Goal: Task Accomplishment & Management: Use online tool/utility

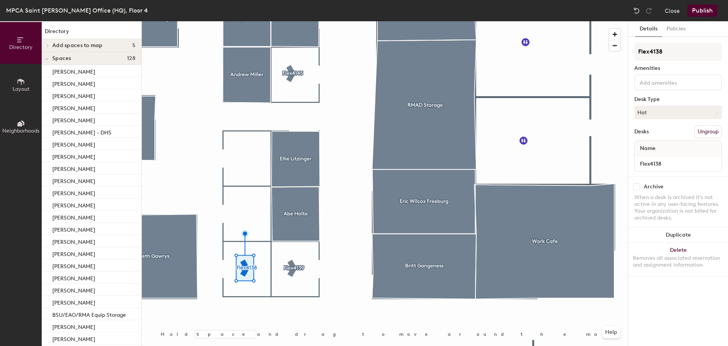
click at [25, 85] on button "Layout" at bounding box center [21, 85] width 42 height 42
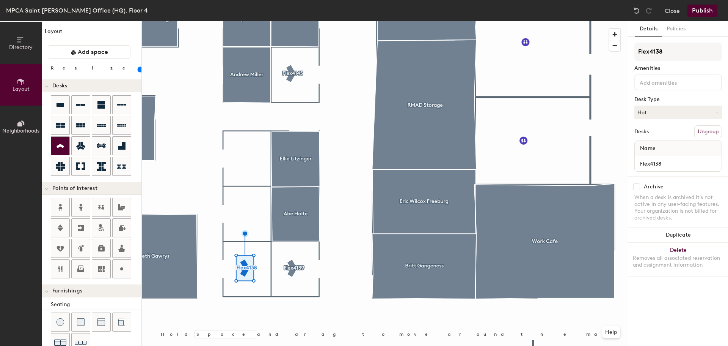
click at [56, 144] on icon at bounding box center [60, 145] width 9 height 9
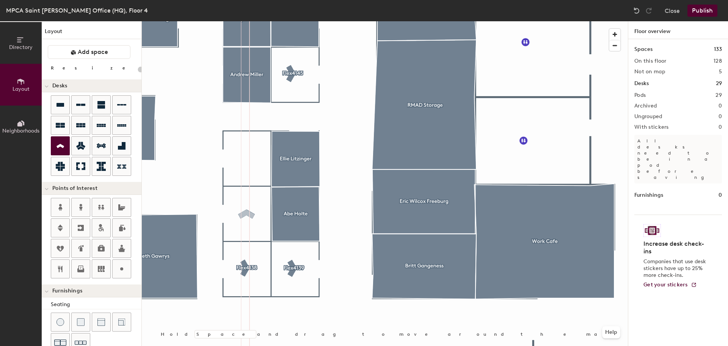
type input "40"
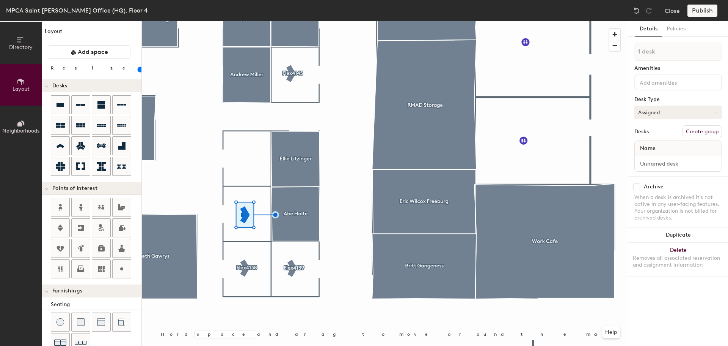
click at [652, 113] on button "Assigned" at bounding box center [679, 112] width 88 height 14
click at [654, 111] on button "Assigned" at bounding box center [679, 112] width 88 height 14
click at [652, 143] on div "Hot" at bounding box center [673, 146] width 76 height 11
click at [650, 163] on input at bounding box center [679, 163] width 84 height 11
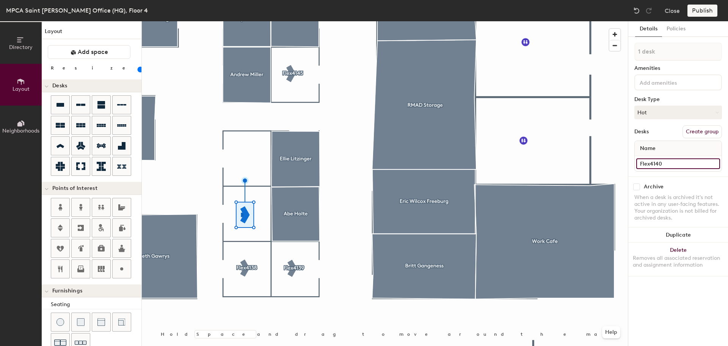
type input "Flex4140"
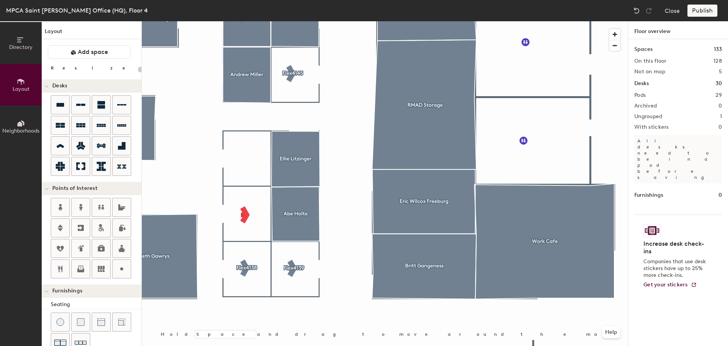
type input "40"
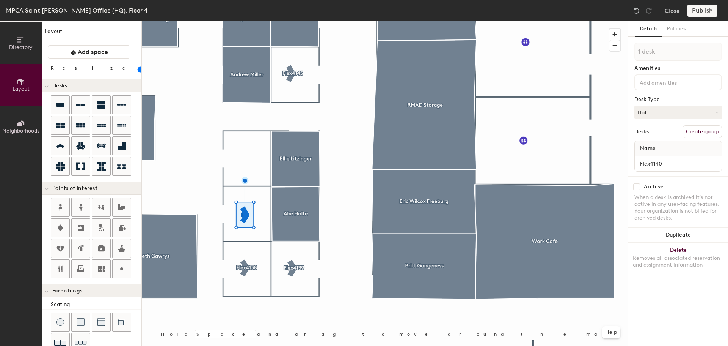
click at [693, 130] on button "Create group" at bounding box center [702, 131] width 39 height 13
click at [509, 35] on div "Directory Layout Neighborhoods Layout Add space Resize Desks Points of Interest…" at bounding box center [364, 183] width 728 height 324
type input "4WS140"
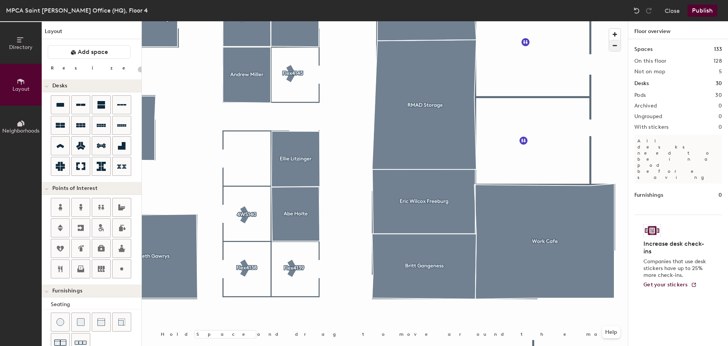
drag, startPoint x: 665, startPoint y: 50, endPoint x: 618, endPoint y: 47, distance: 47.1
click at [291, 21] on div at bounding box center [385, 21] width 486 height 0
type input "40"
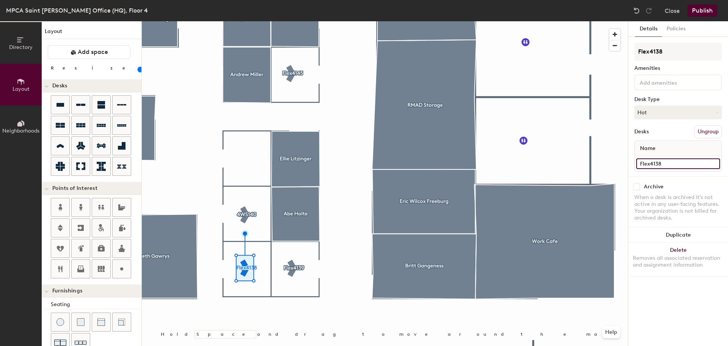
click at [600, 159] on div "Directory Layout Neighborhoods Layout Add space Resize Desks Points of Interest…" at bounding box center [364, 183] width 728 height 324
type input "04WS138"
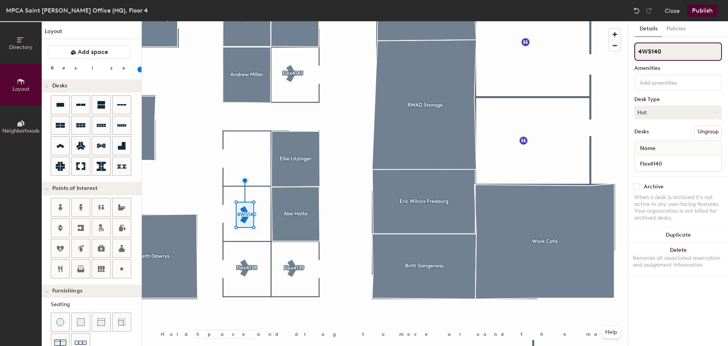
click at [580, 42] on div "Directory Layout Neighborhoods Layout Add space Resize Desks Points of Interest…" at bounding box center [364, 183] width 728 height 324
type input "Flex4140"
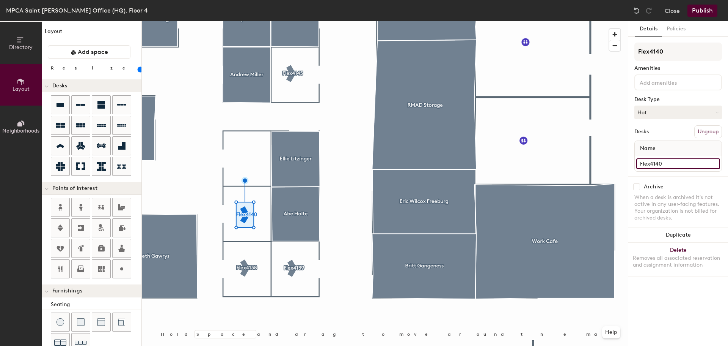
click at [674, 163] on input "Flex4140" at bounding box center [679, 163] width 84 height 11
type input "04WS140"
click at [666, 127] on div "Desks Ungroup" at bounding box center [679, 131] width 88 height 13
click at [245, 21] on div at bounding box center [385, 21] width 486 height 0
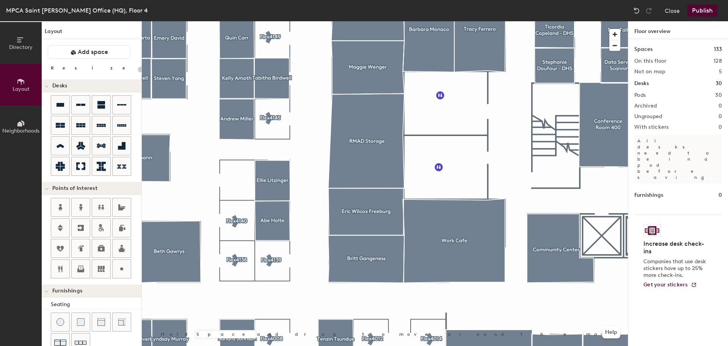
type input "40"
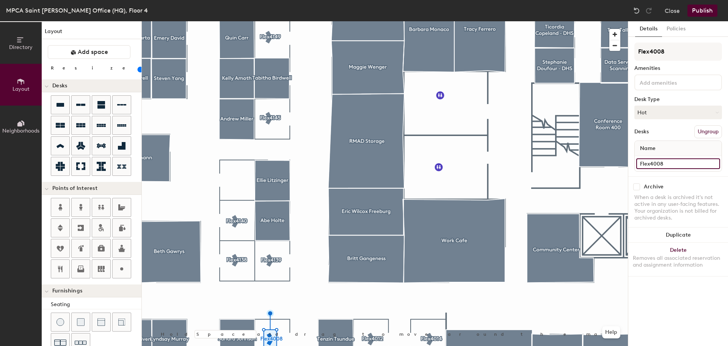
click at [673, 167] on input "Flex4008" at bounding box center [679, 163] width 84 height 11
type input "04WS008"
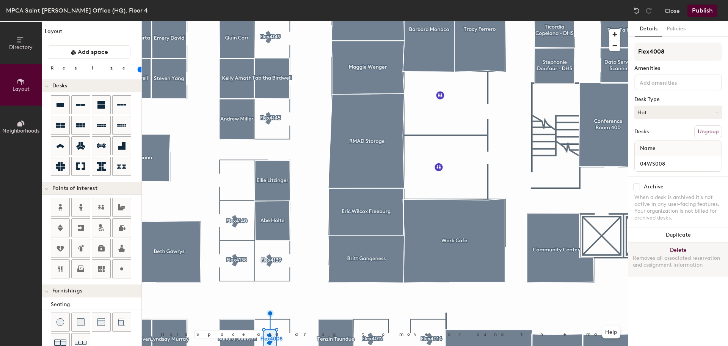
click at [374, 21] on div at bounding box center [385, 21] width 486 height 0
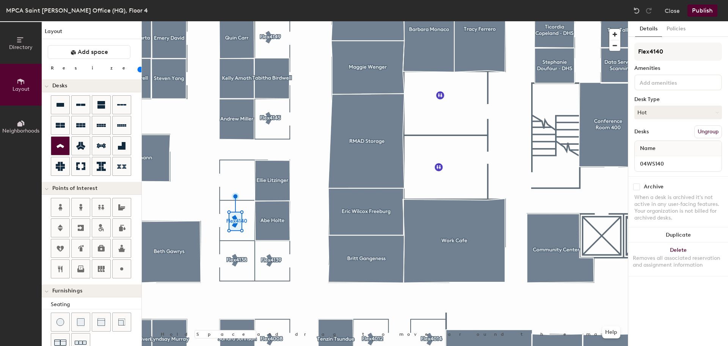
click at [61, 138] on div at bounding box center [60, 146] width 18 height 18
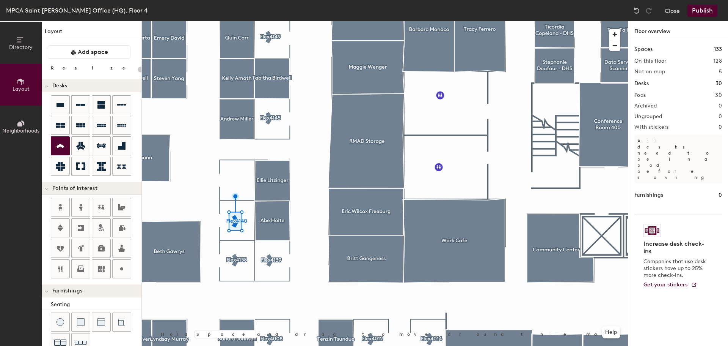
type input "40"
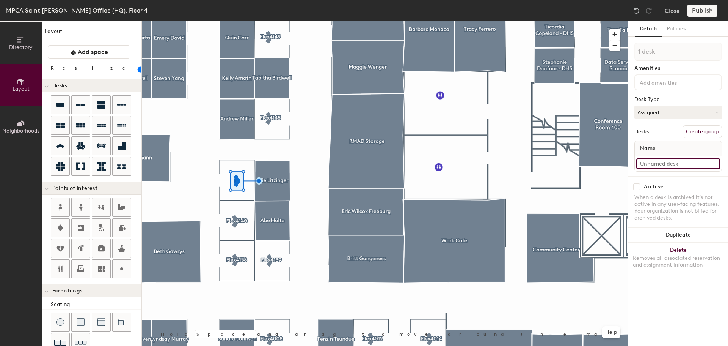
click at [662, 160] on input at bounding box center [679, 163] width 84 height 11
type input "f"
type input "F"
click at [665, 171] on div "Name 04WS" at bounding box center [679, 155] width 88 height 31
click at [663, 163] on input "04WS" at bounding box center [679, 163] width 84 height 11
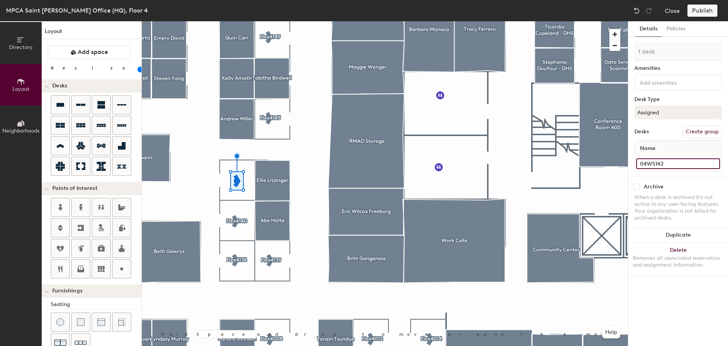
type input "04WS142"
click at [707, 130] on button "Create group" at bounding box center [702, 131] width 39 height 13
drag, startPoint x: 669, startPoint y: 51, endPoint x: 611, endPoint y: 45, distance: 58.0
click at [611, 45] on div "Directory Layout Neighborhoods Layout Add space Resize Desks Points of Interest…" at bounding box center [364, 183] width 728 height 324
type input "Flex4142"
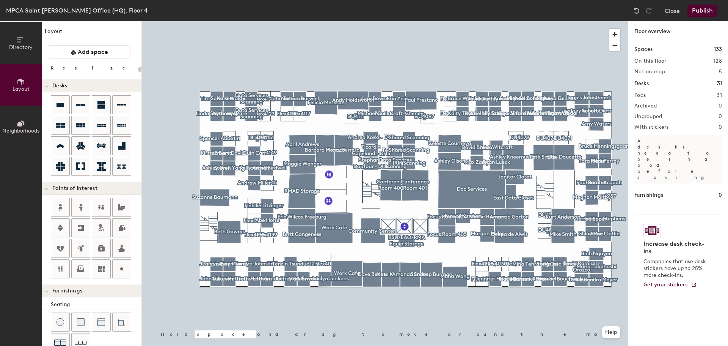
click at [703, 9] on button "Publish" at bounding box center [703, 11] width 30 height 12
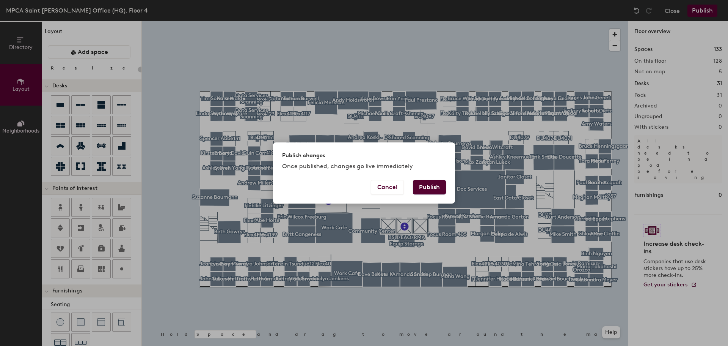
click at [420, 186] on button "Publish" at bounding box center [429, 187] width 33 height 14
type input "20"
